Goal: Task Accomplishment & Management: Manage account settings

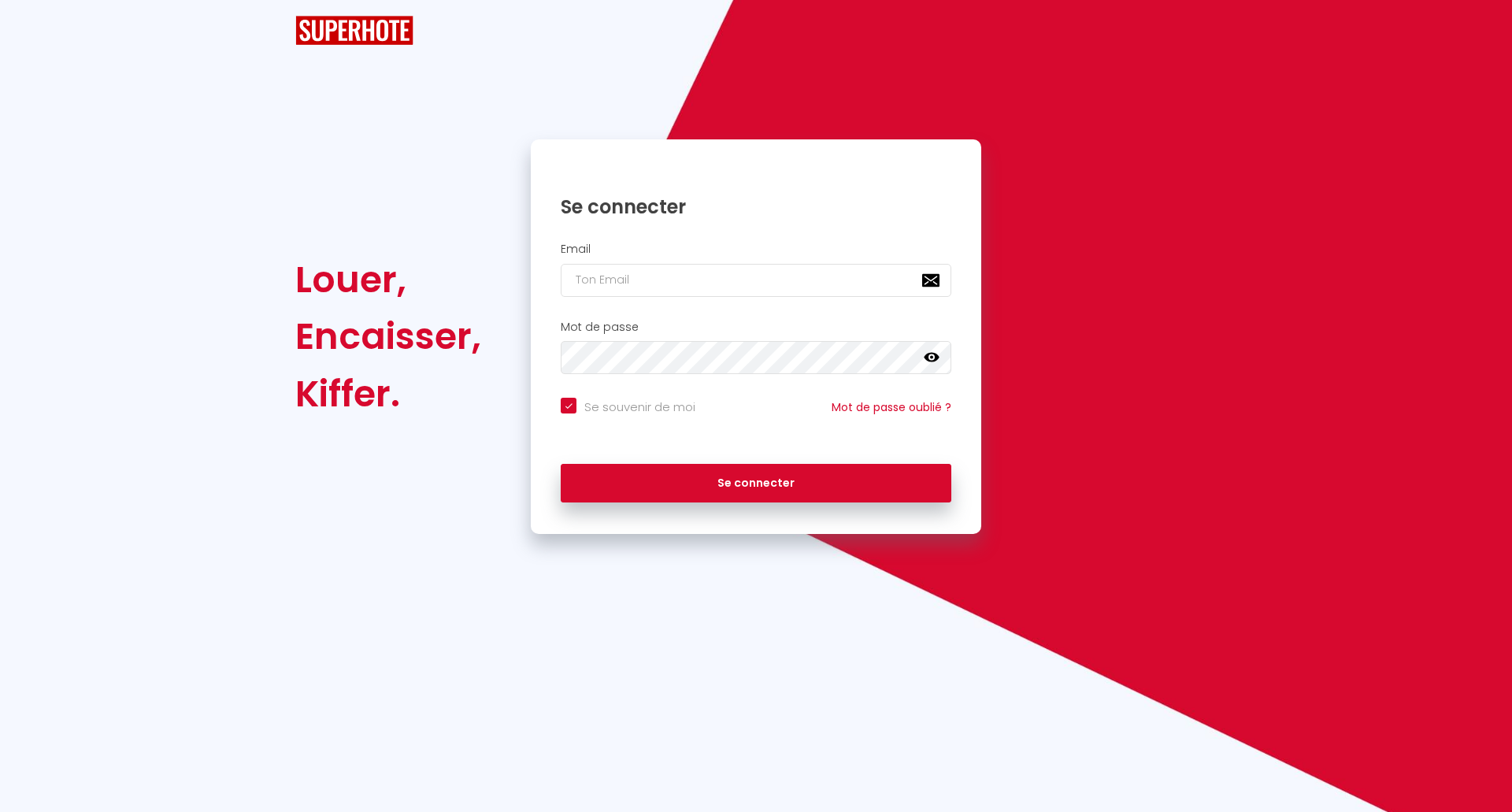
checkbox input "true"
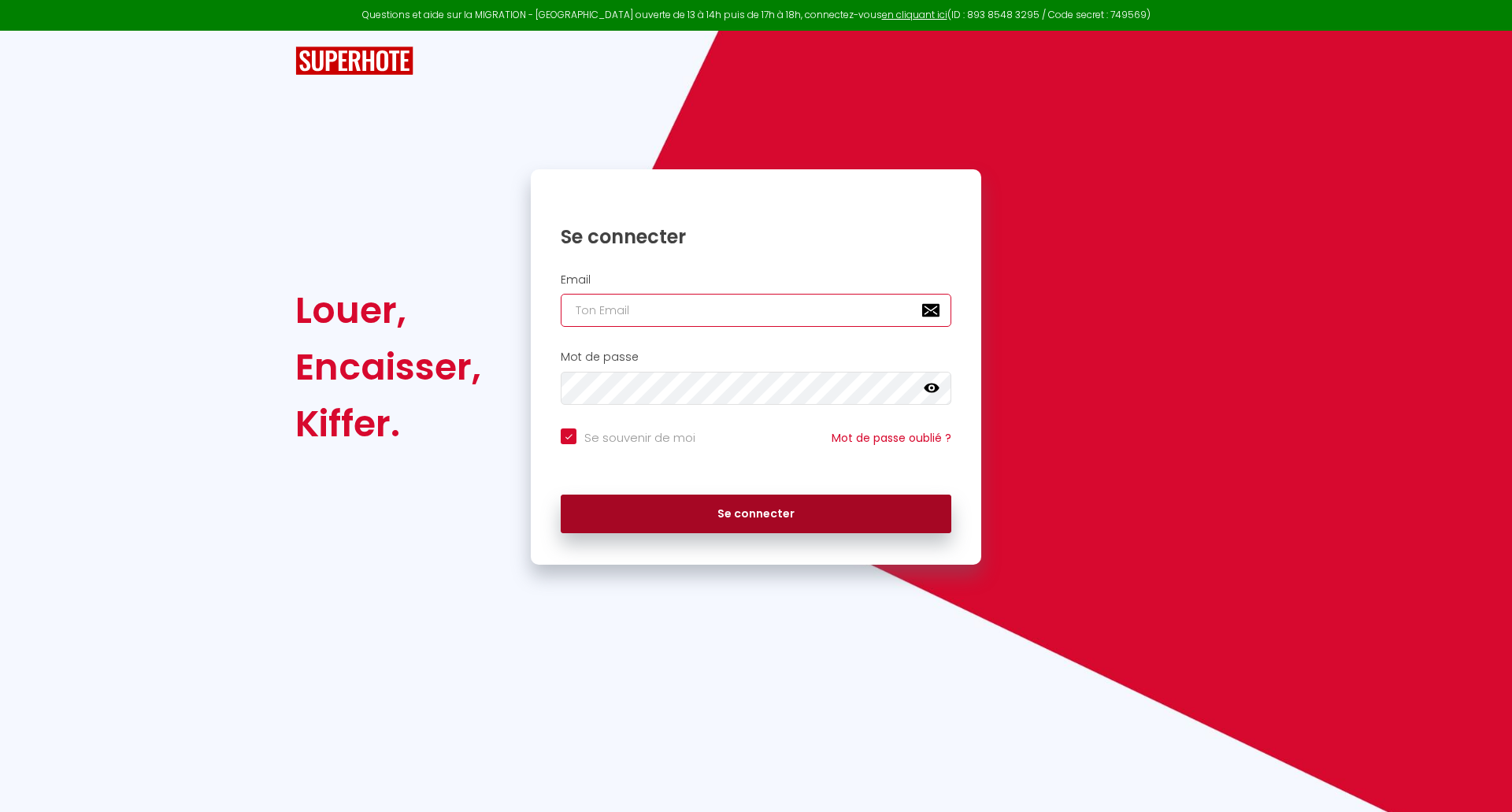
type input "[EMAIL_ADDRESS][DOMAIN_NAME]"
click at [663, 522] on button "Se connecter" at bounding box center [756, 514] width 391 height 39
checkbox input "true"
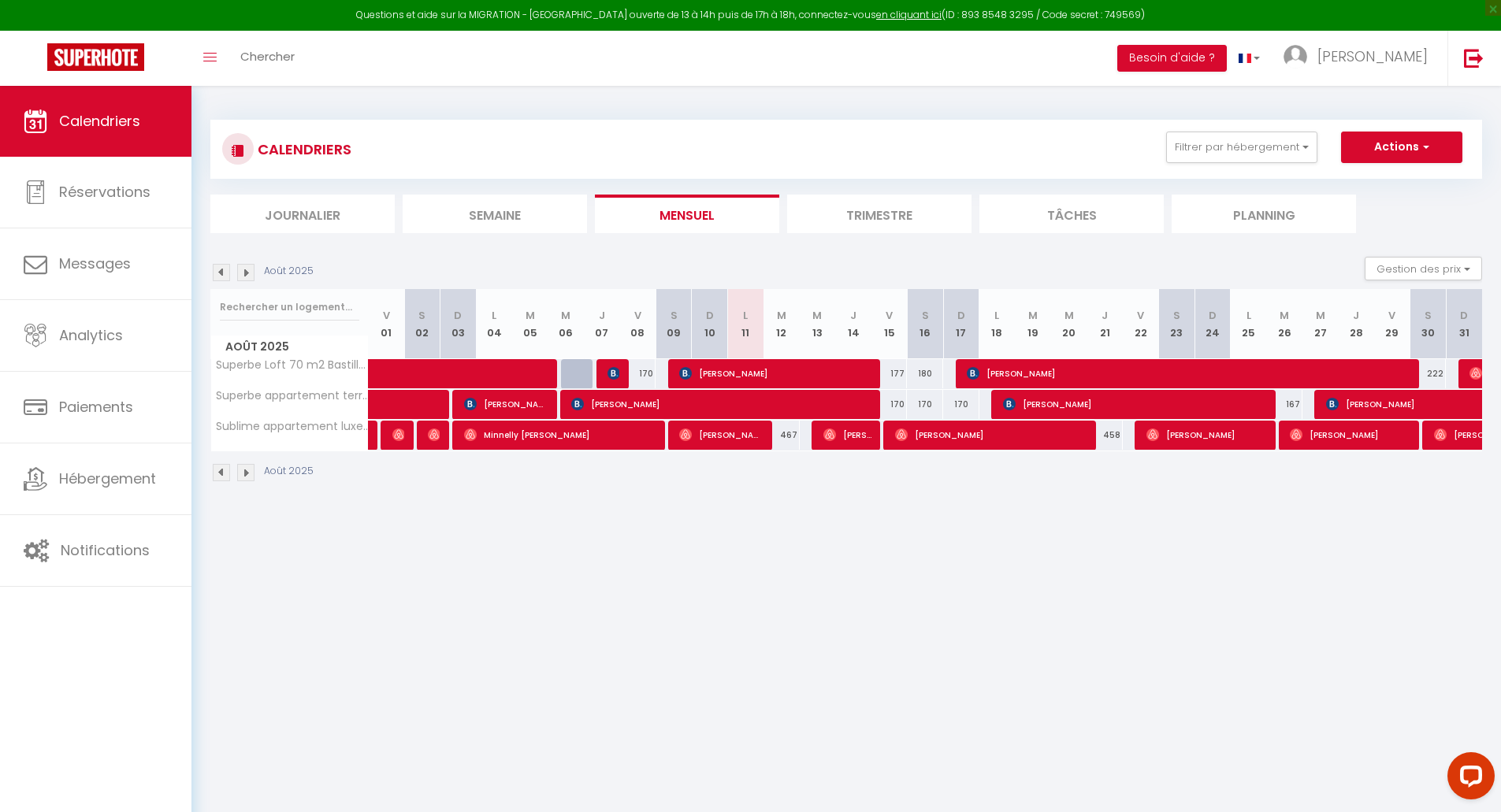
click at [897, 372] on div "177" at bounding box center [889, 374] width 36 height 29
type input "177"
type input "Ven 15 Août 2025"
type input "[PERSON_NAME] 16 Août 2025"
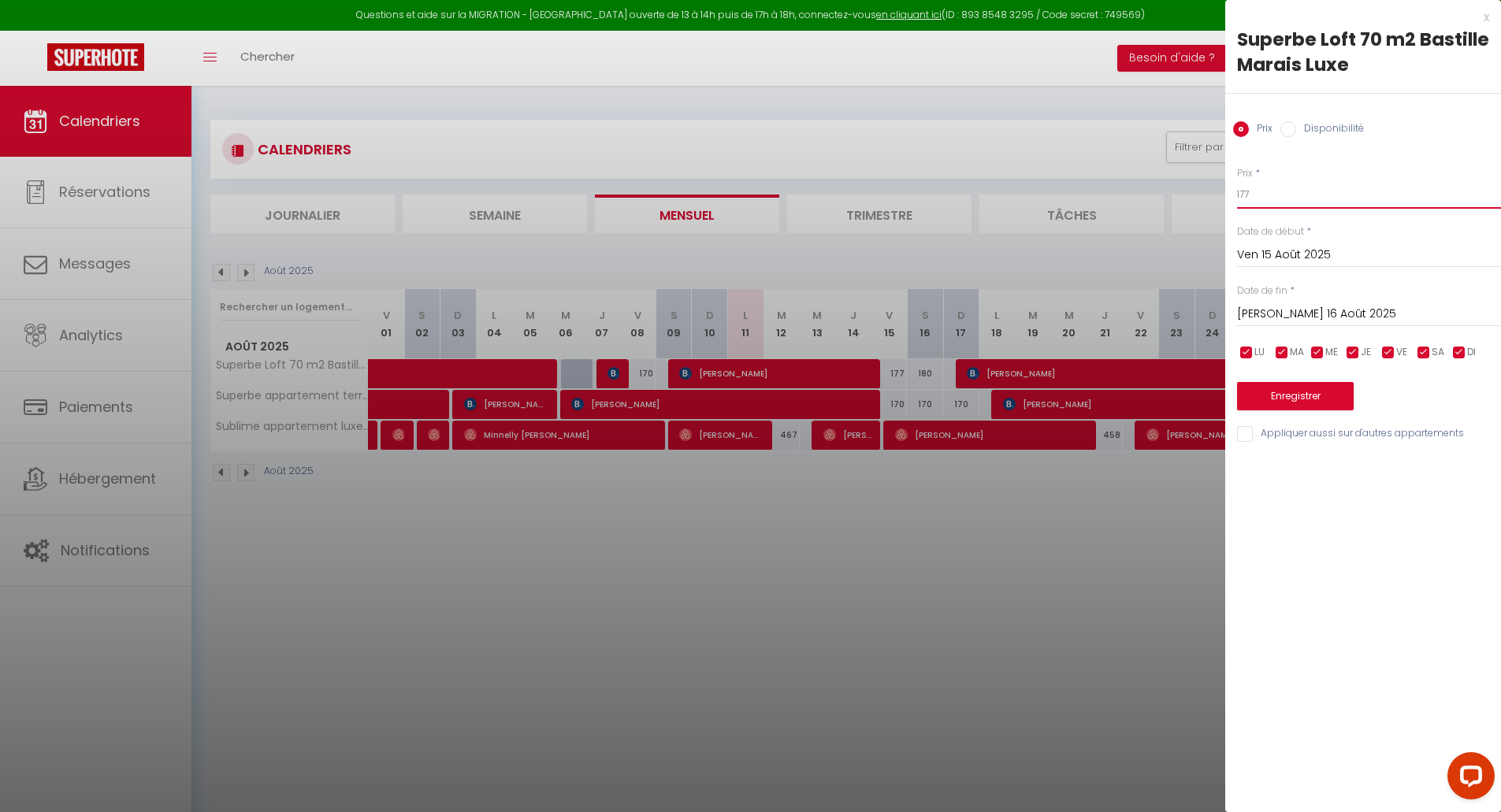
click at [1270, 200] on input "177" at bounding box center [1368, 195] width 264 height 29
click at [1270, 200] on input "17" at bounding box center [1368, 195] width 264 height 29
type input "170"
click at [1307, 309] on input "[PERSON_NAME] 16 Août 2025" at bounding box center [1368, 314] width 264 height 20
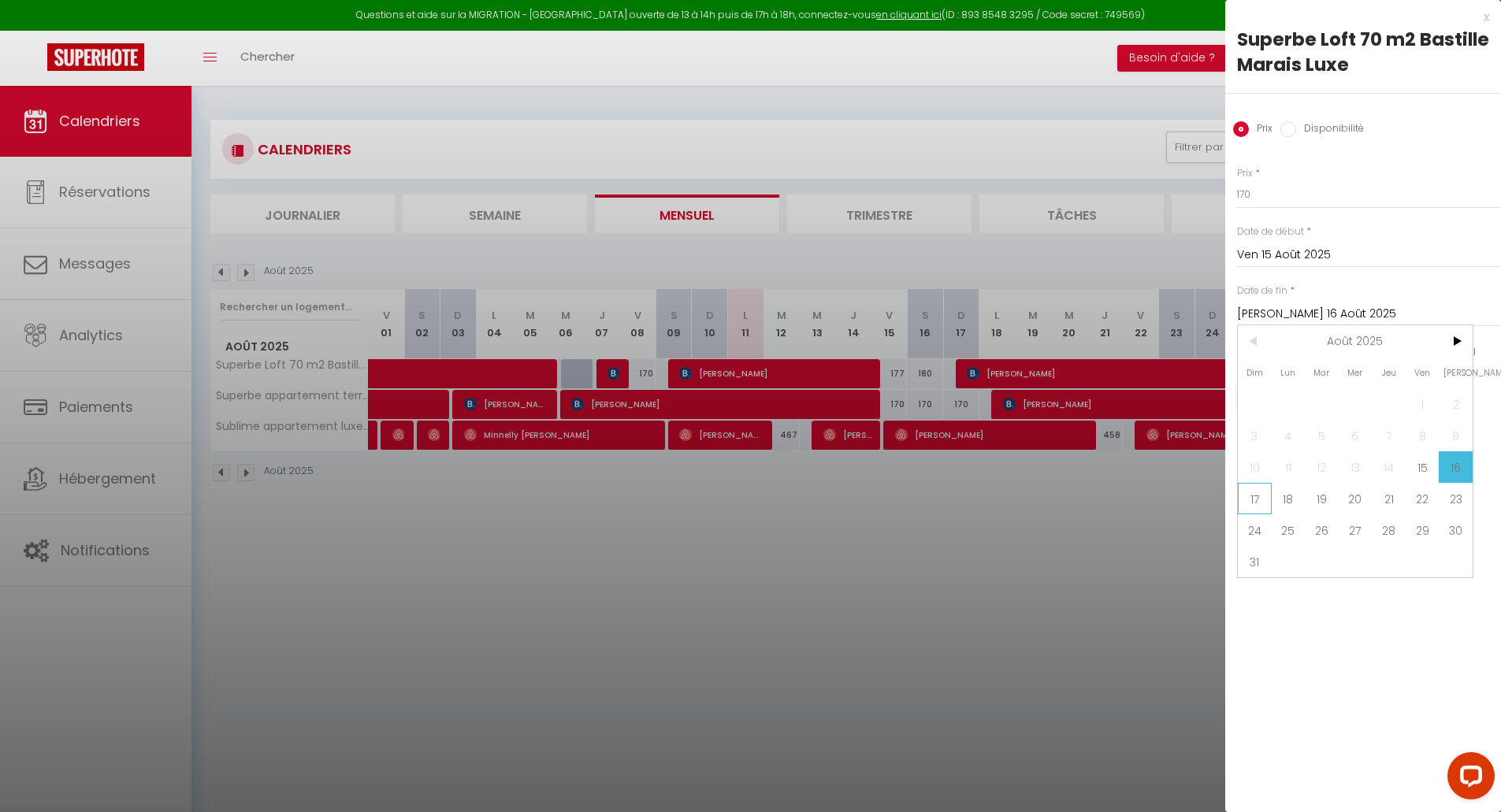
click at [1256, 499] on span "17" at bounding box center [1254, 498] width 34 height 32
type input "Dim 17 Août 2025"
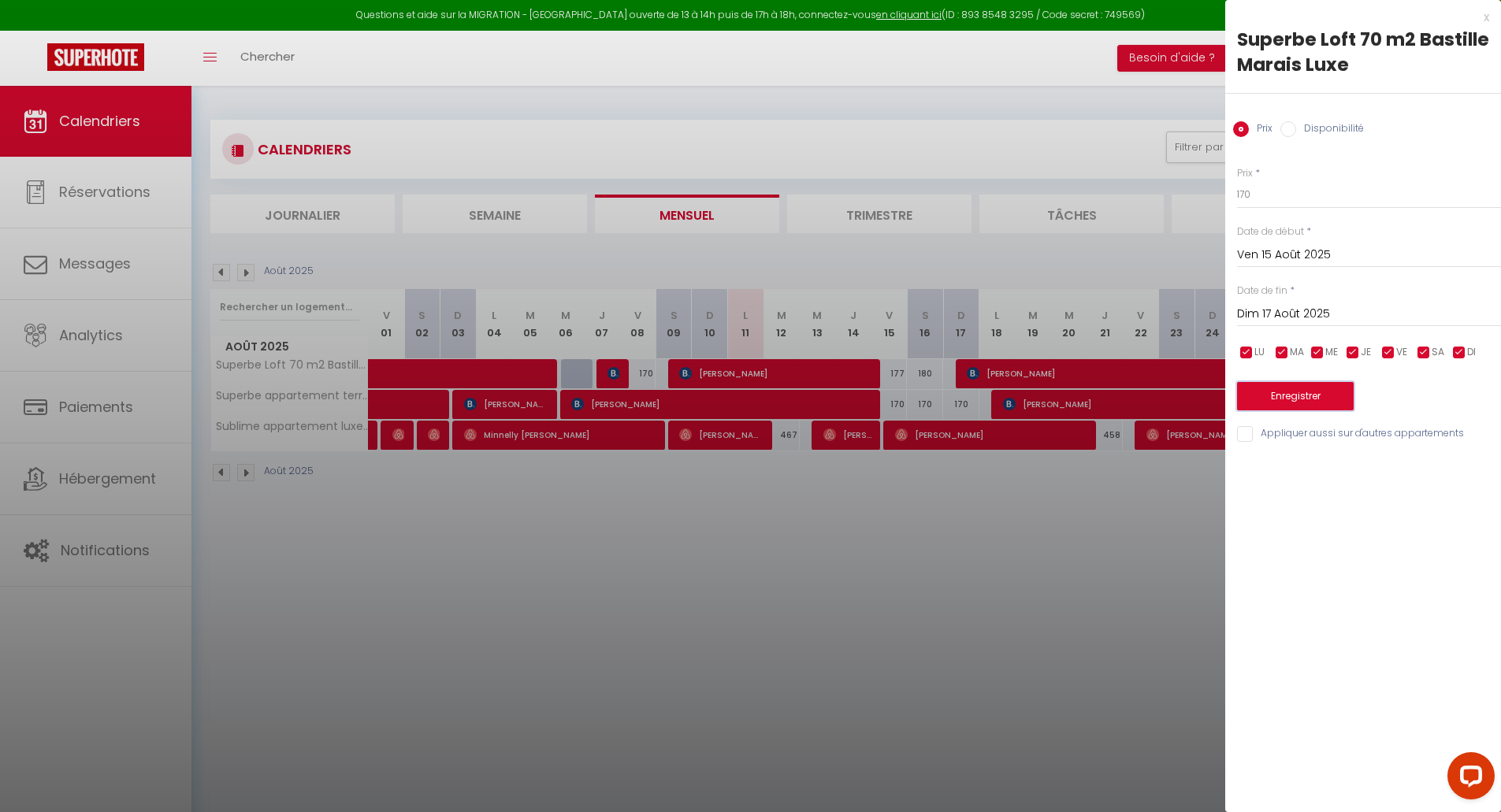
click at [1291, 395] on button "Enregistrer" at bounding box center [1295, 396] width 117 height 29
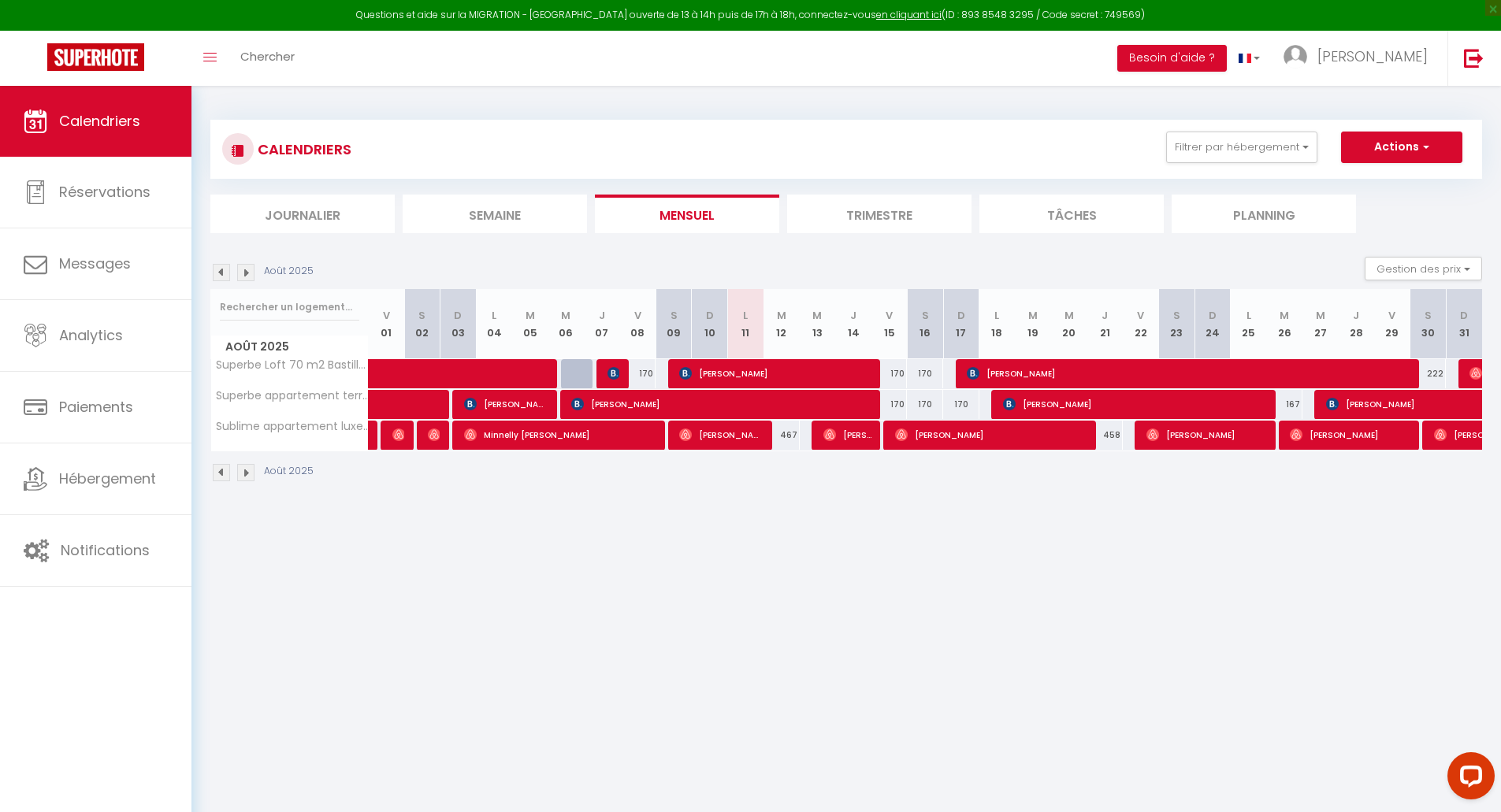
click at [245, 276] on img at bounding box center [245, 272] width 17 height 17
